Goal: Task Accomplishment & Management: Manage account settings

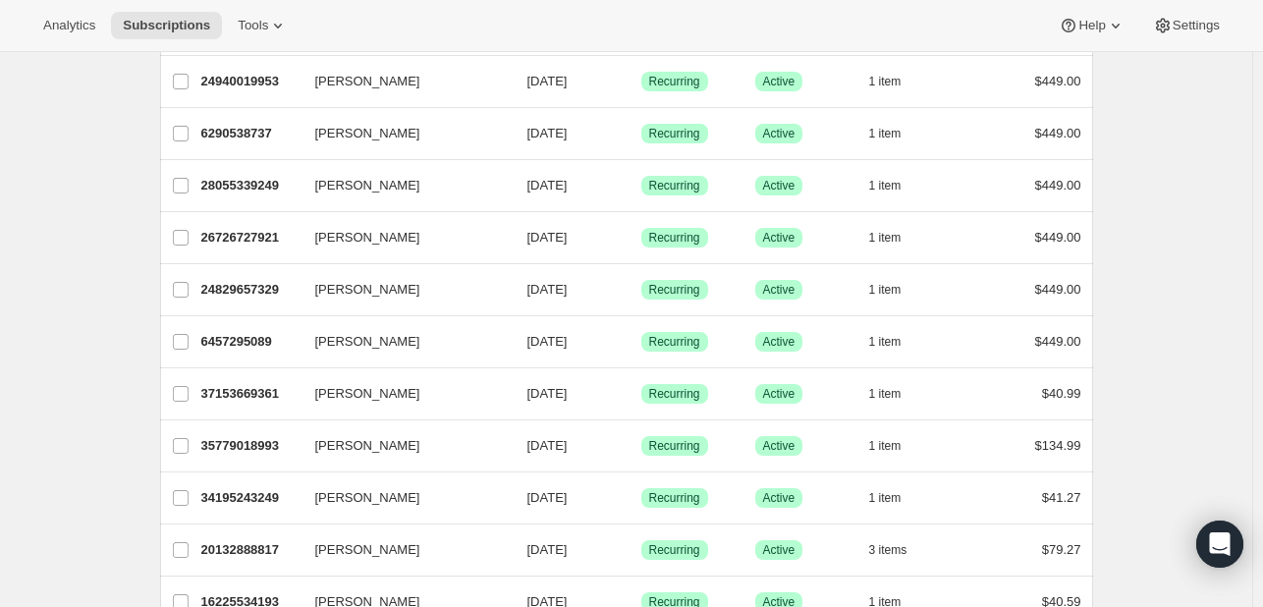
scroll to position [786, 0]
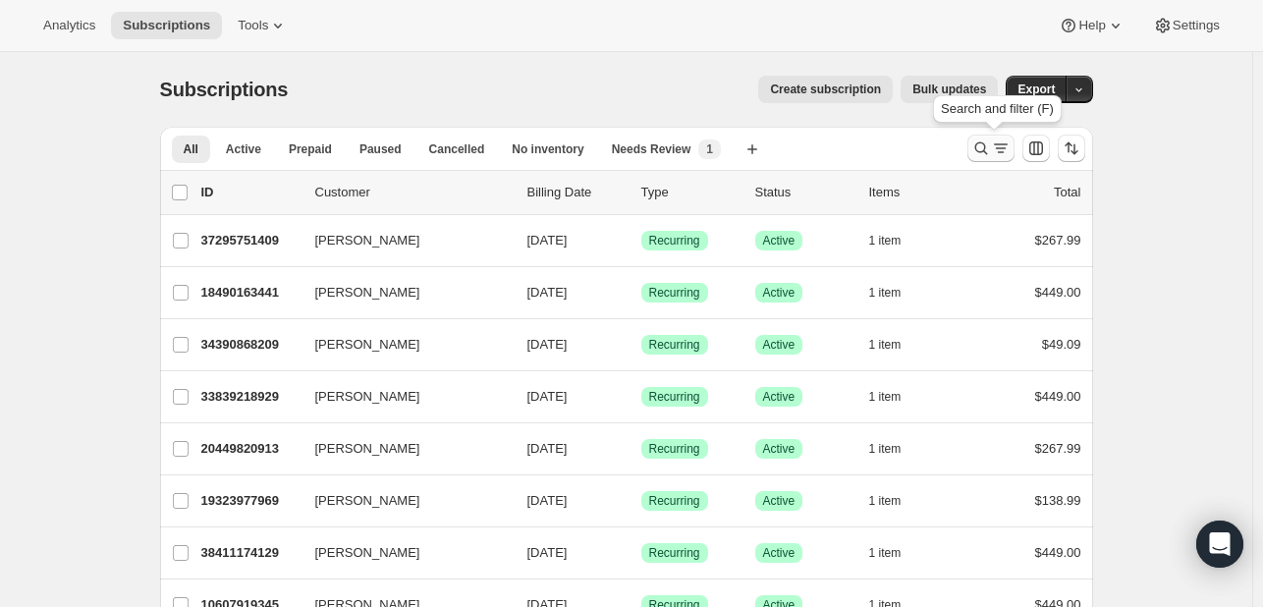
click at [990, 143] on icon "Search and filter results" at bounding box center [982, 149] width 20 height 20
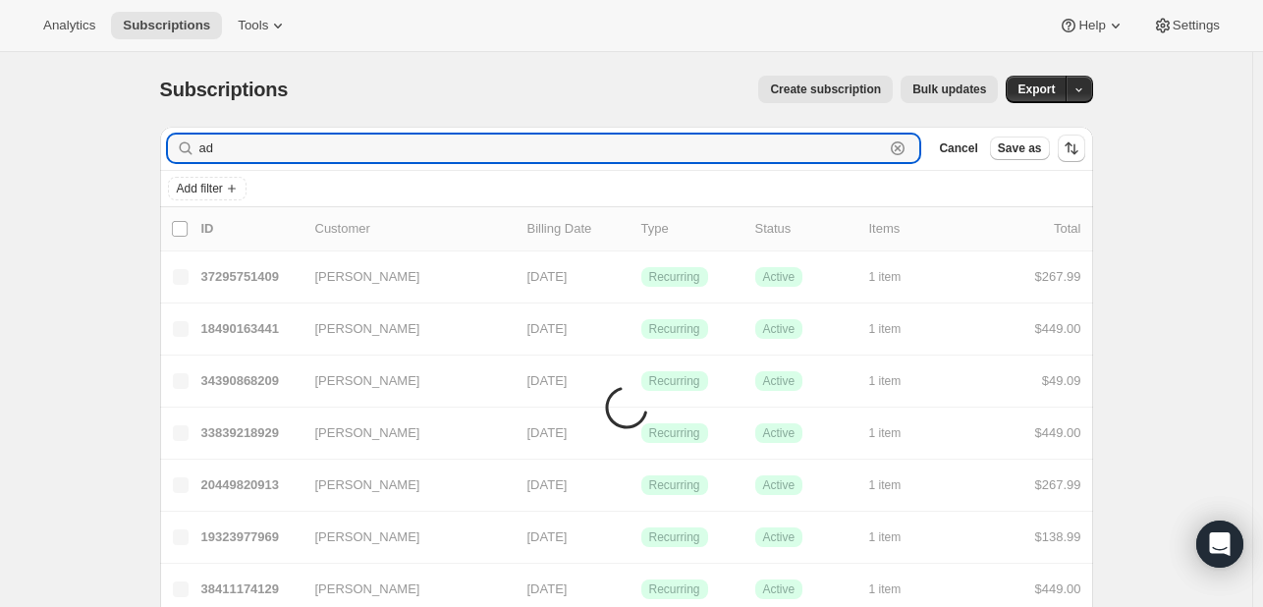
type input "a"
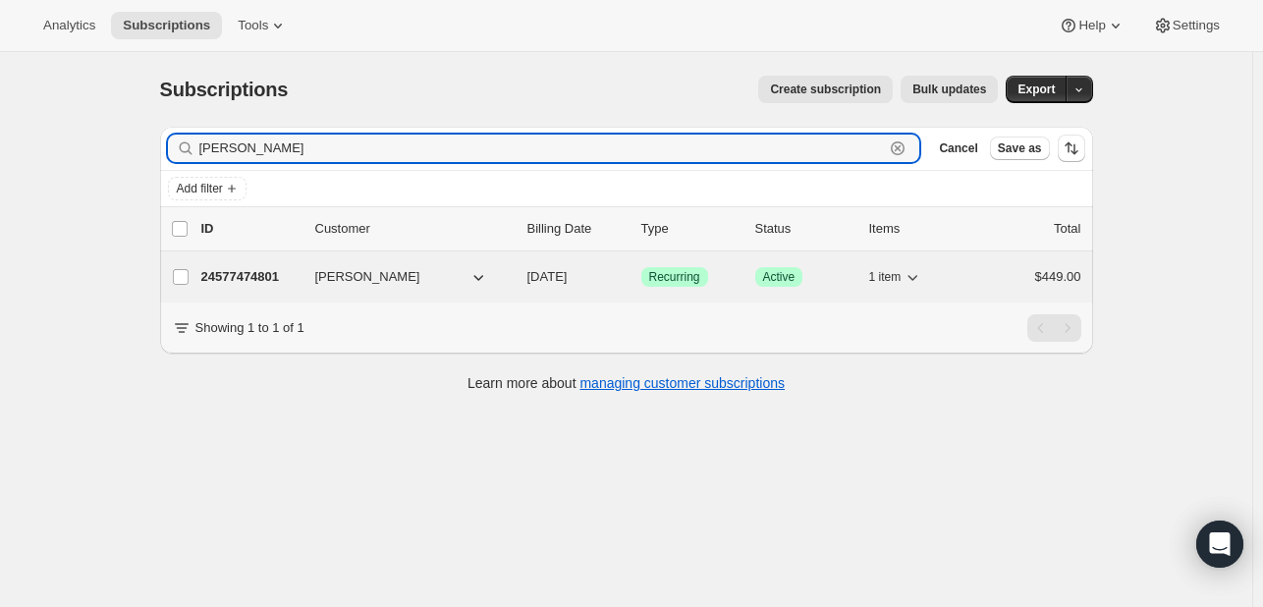
type input "deborah landes"
click at [244, 272] on p "24577474801" at bounding box center [250, 277] width 98 height 20
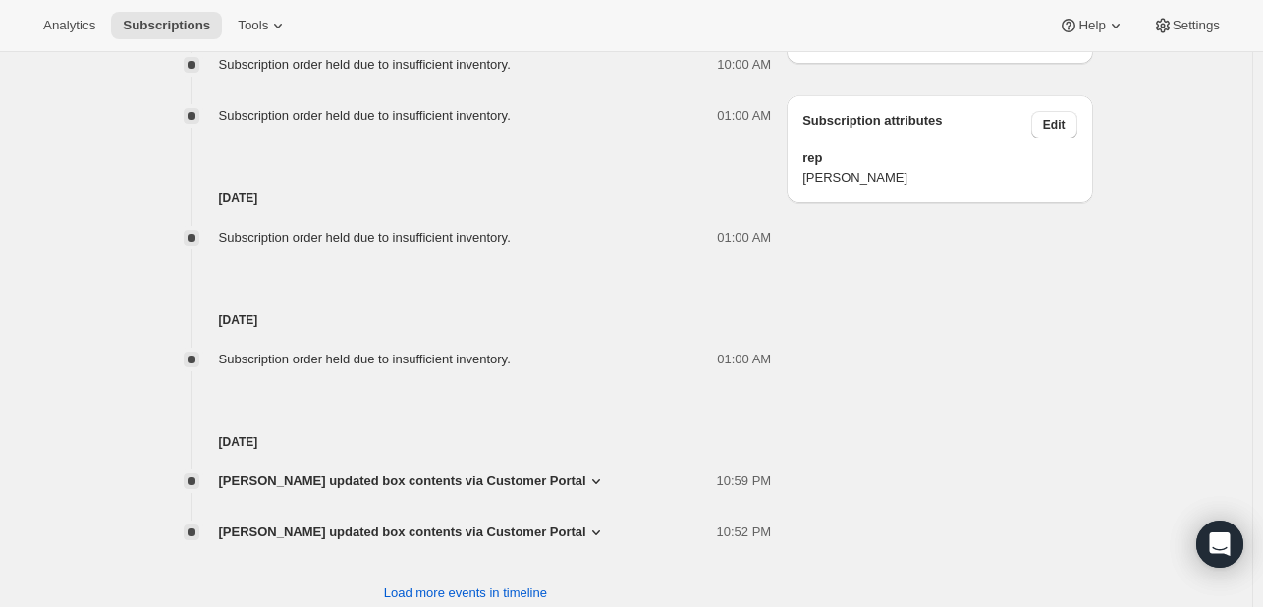
scroll to position [1232, 0]
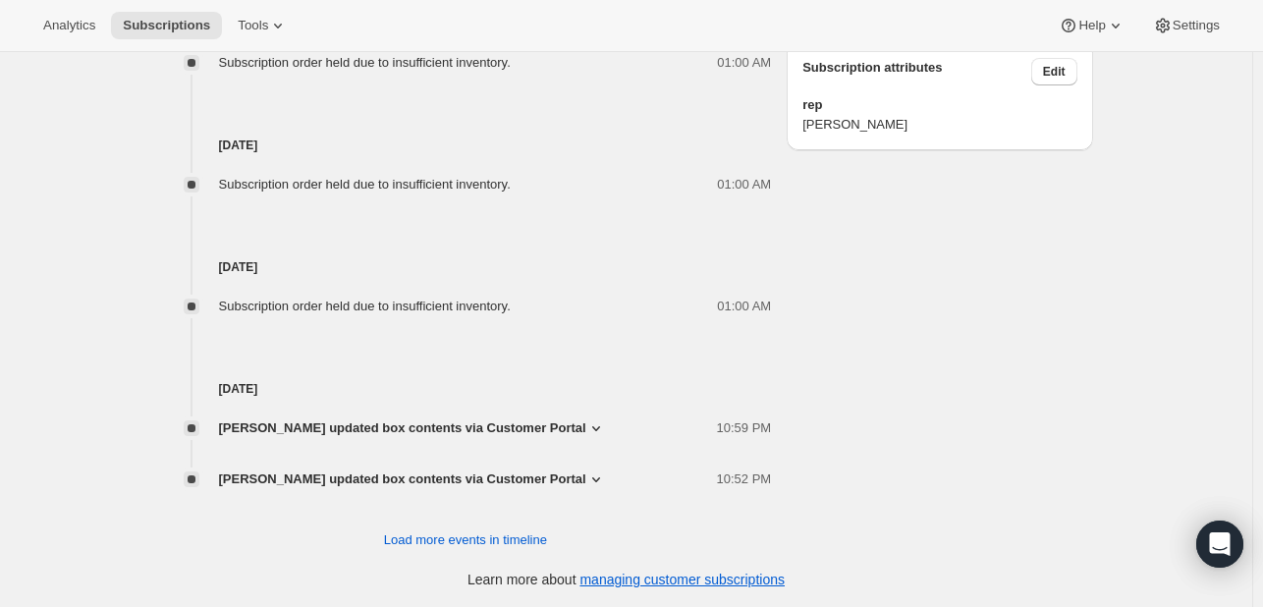
click at [587, 425] on icon at bounding box center [597, 429] width 20 height 20
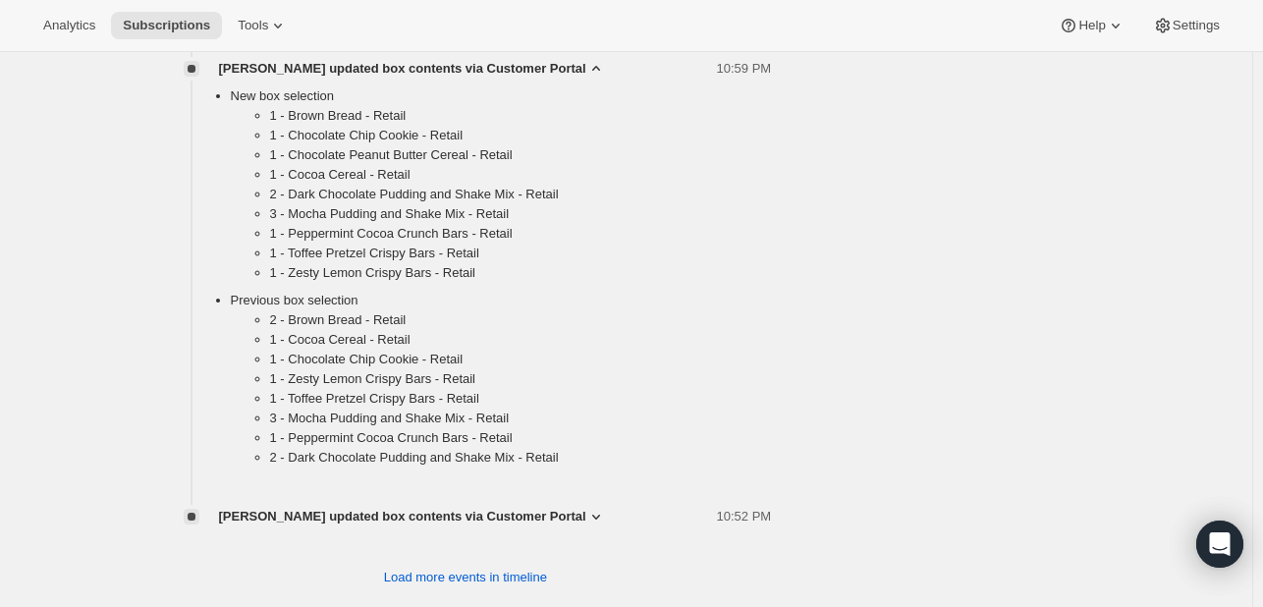
scroll to position [1625, 0]
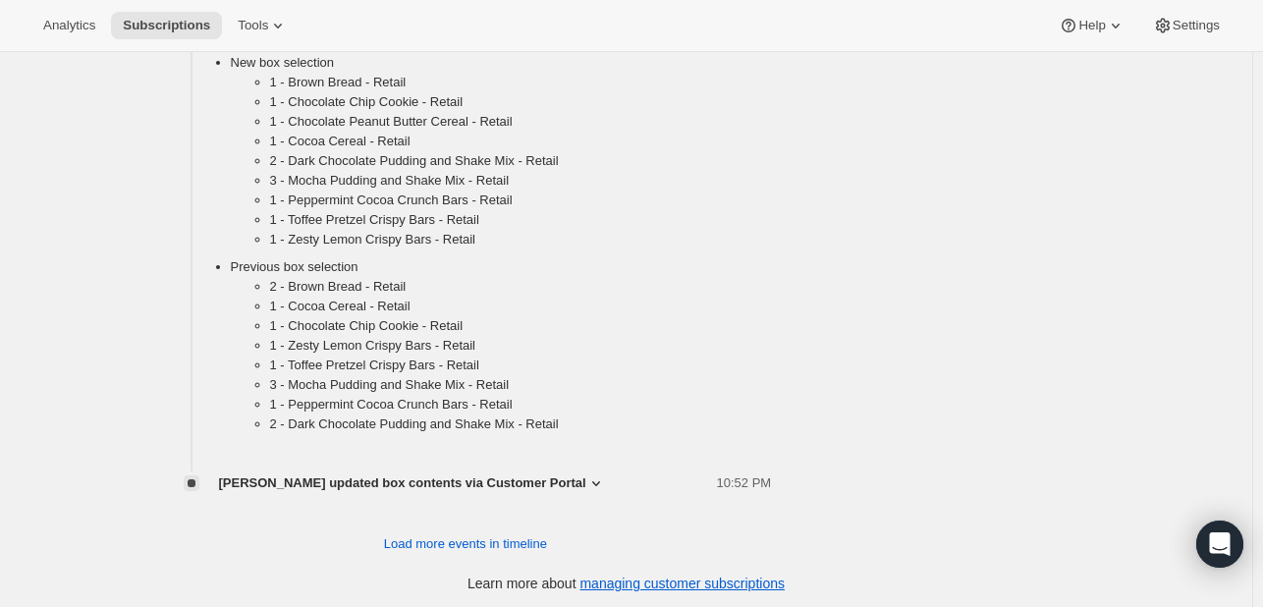
click at [592, 481] on icon at bounding box center [596, 483] width 8 height 5
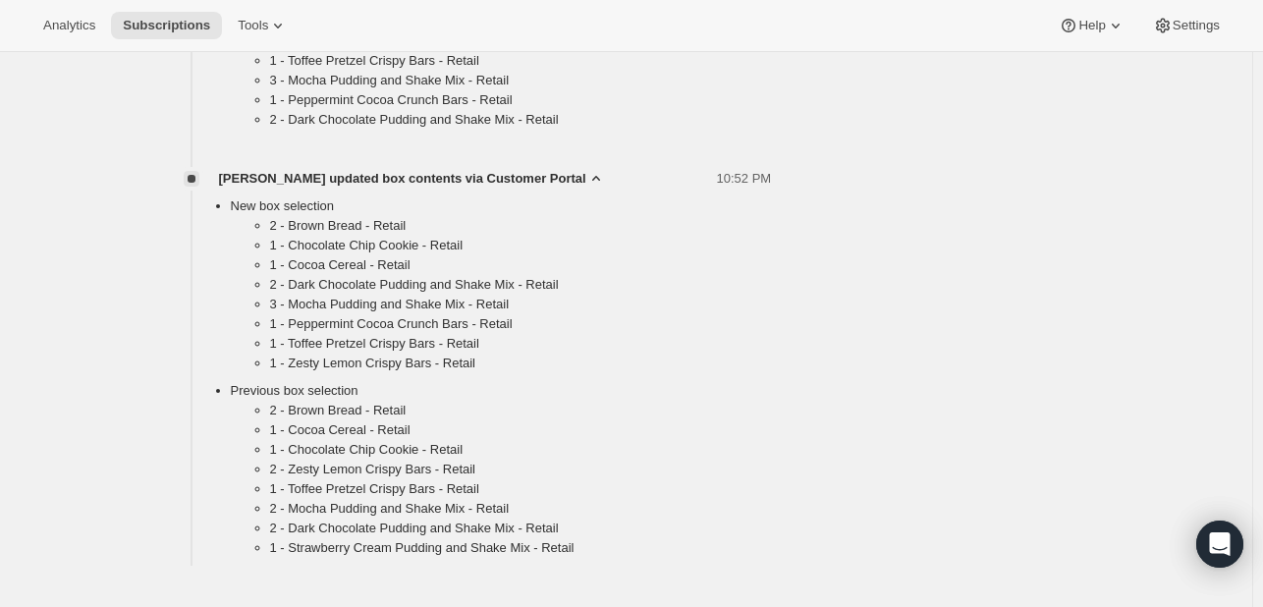
scroll to position [1810, 0]
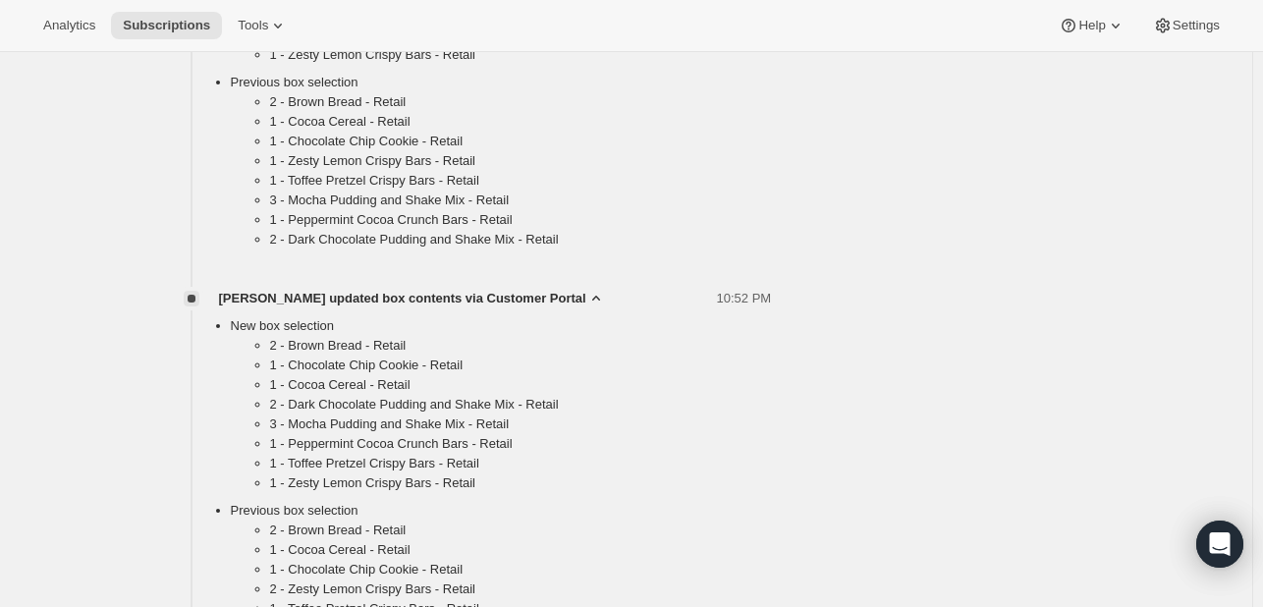
click at [587, 298] on icon at bounding box center [597, 299] width 20 height 20
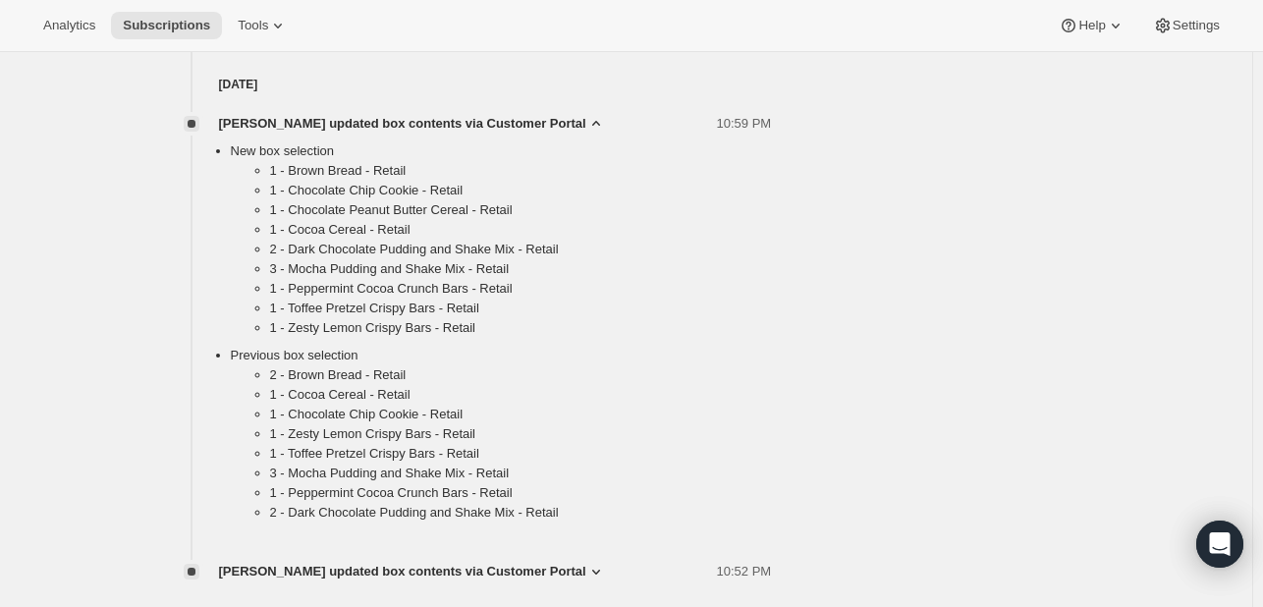
scroll to position [1432, 0]
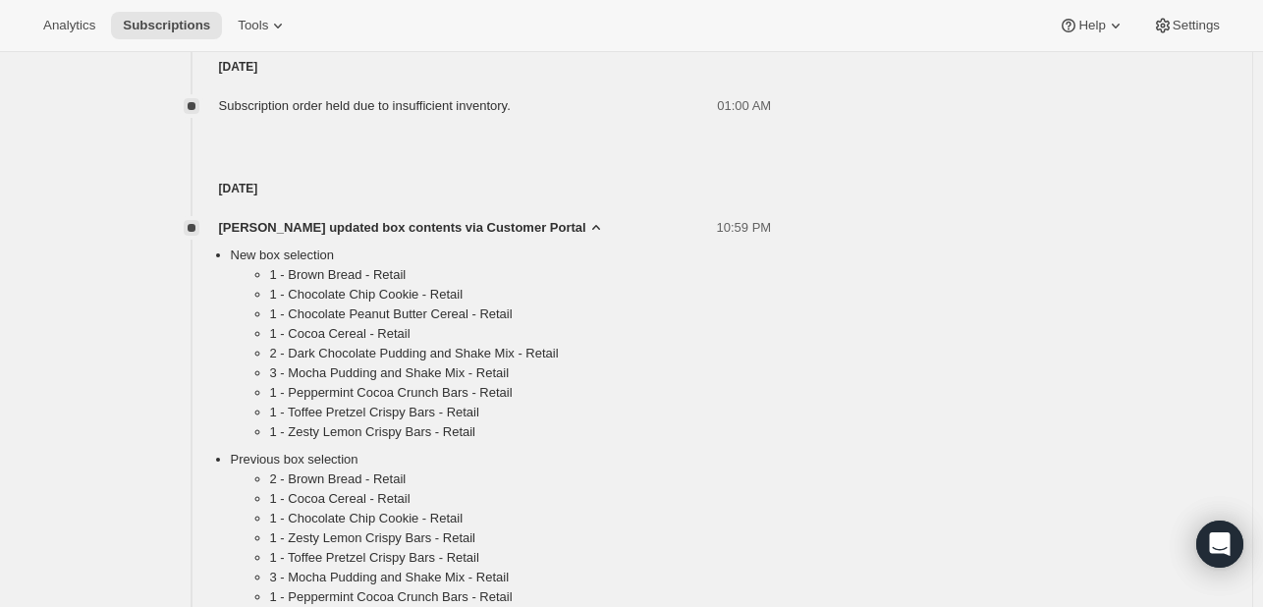
click at [593, 226] on icon at bounding box center [597, 228] width 20 height 20
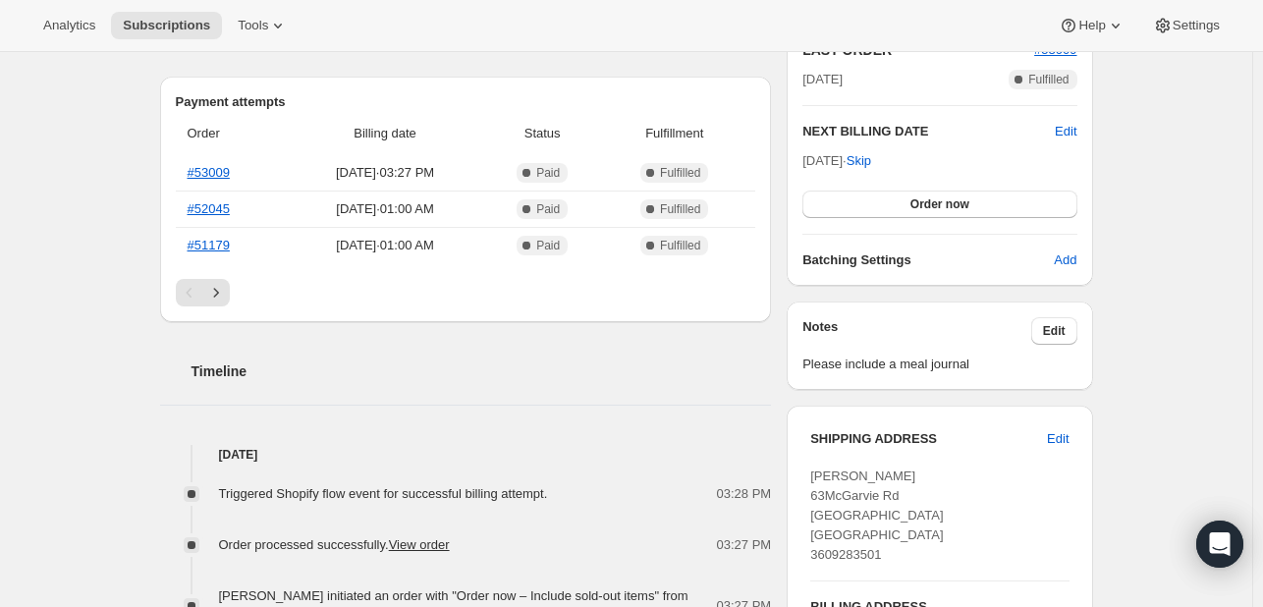
scroll to position [446, 0]
